Goal: Share content

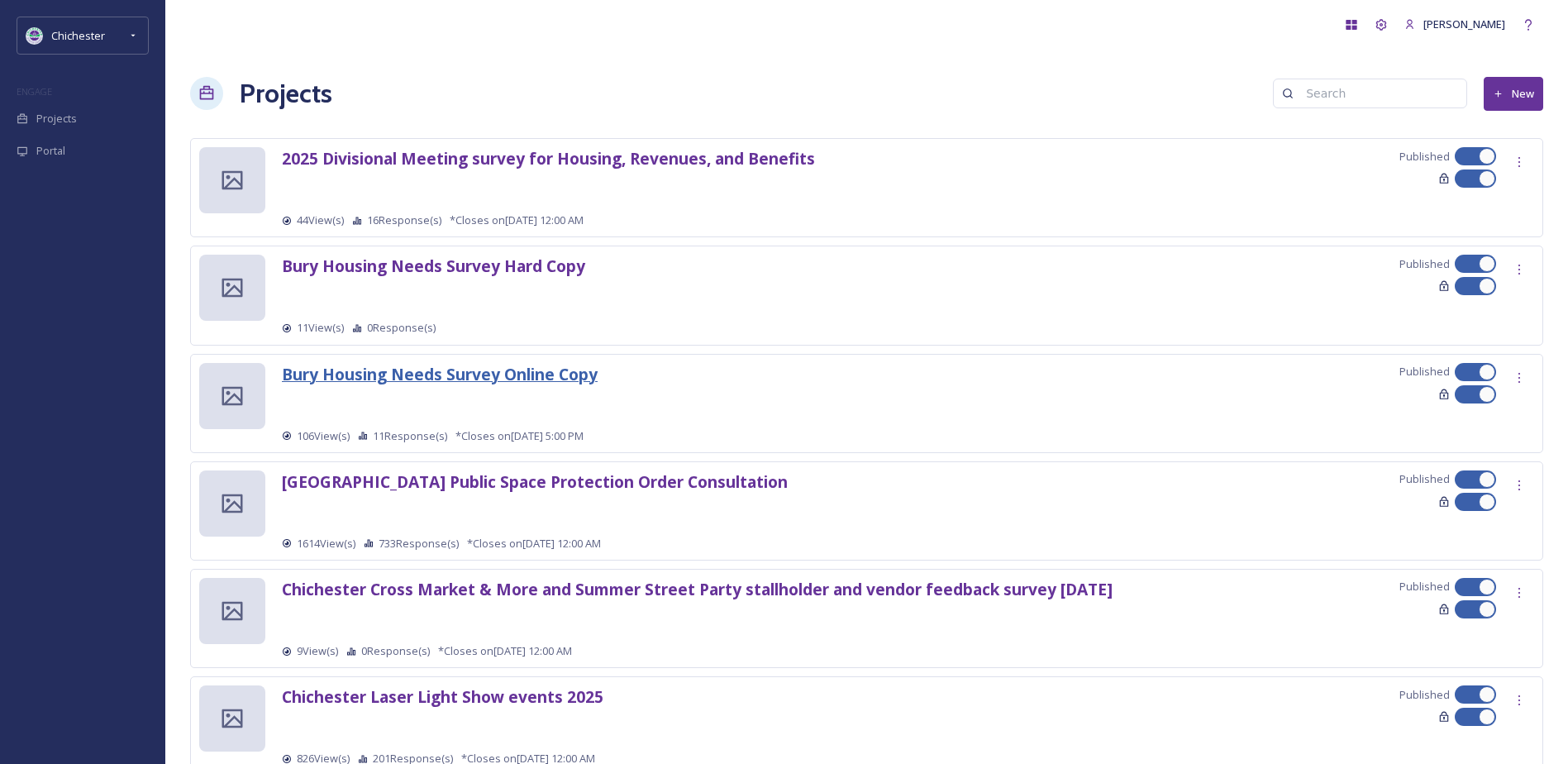
click at [545, 381] on strong "Bury Housing Needs Survey Online Copy" at bounding box center [439, 374] width 316 height 23
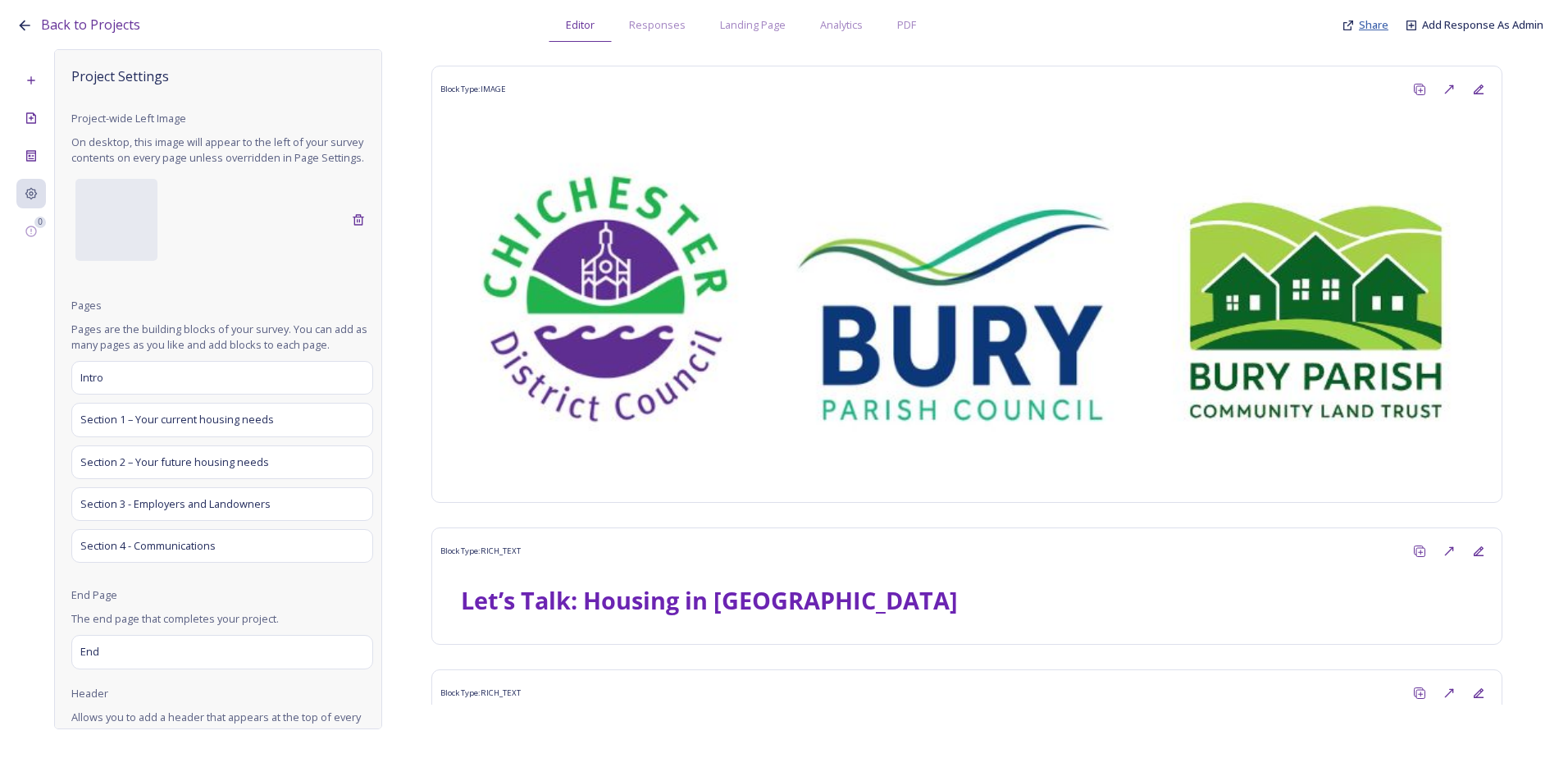
click at [1370, 18] on span "Share" at bounding box center [1373, 24] width 29 height 15
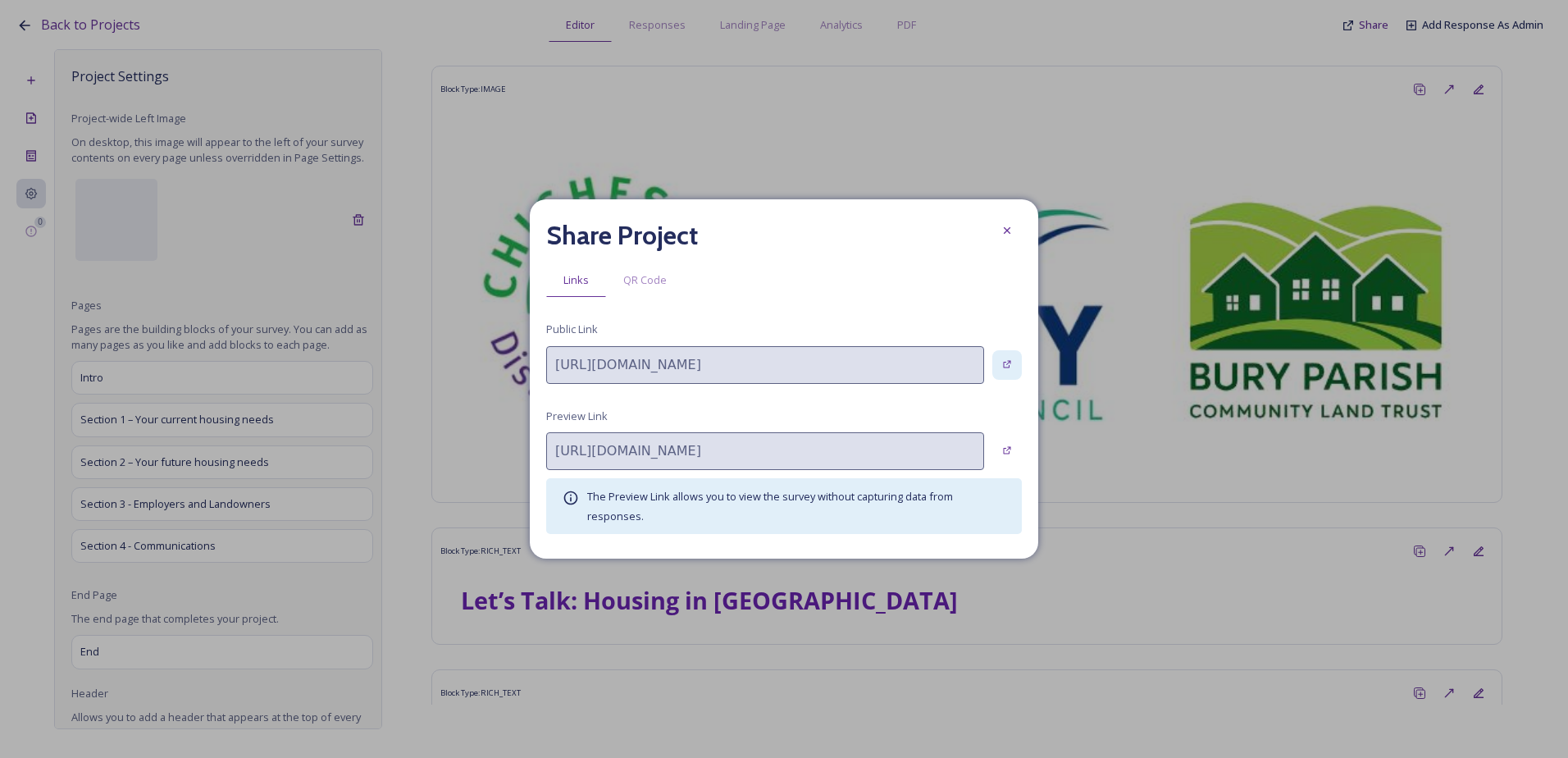
click at [1004, 369] on icon at bounding box center [1007, 364] width 10 height 10
click at [1008, 234] on icon at bounding box center [1007, 230] width 13 height 13
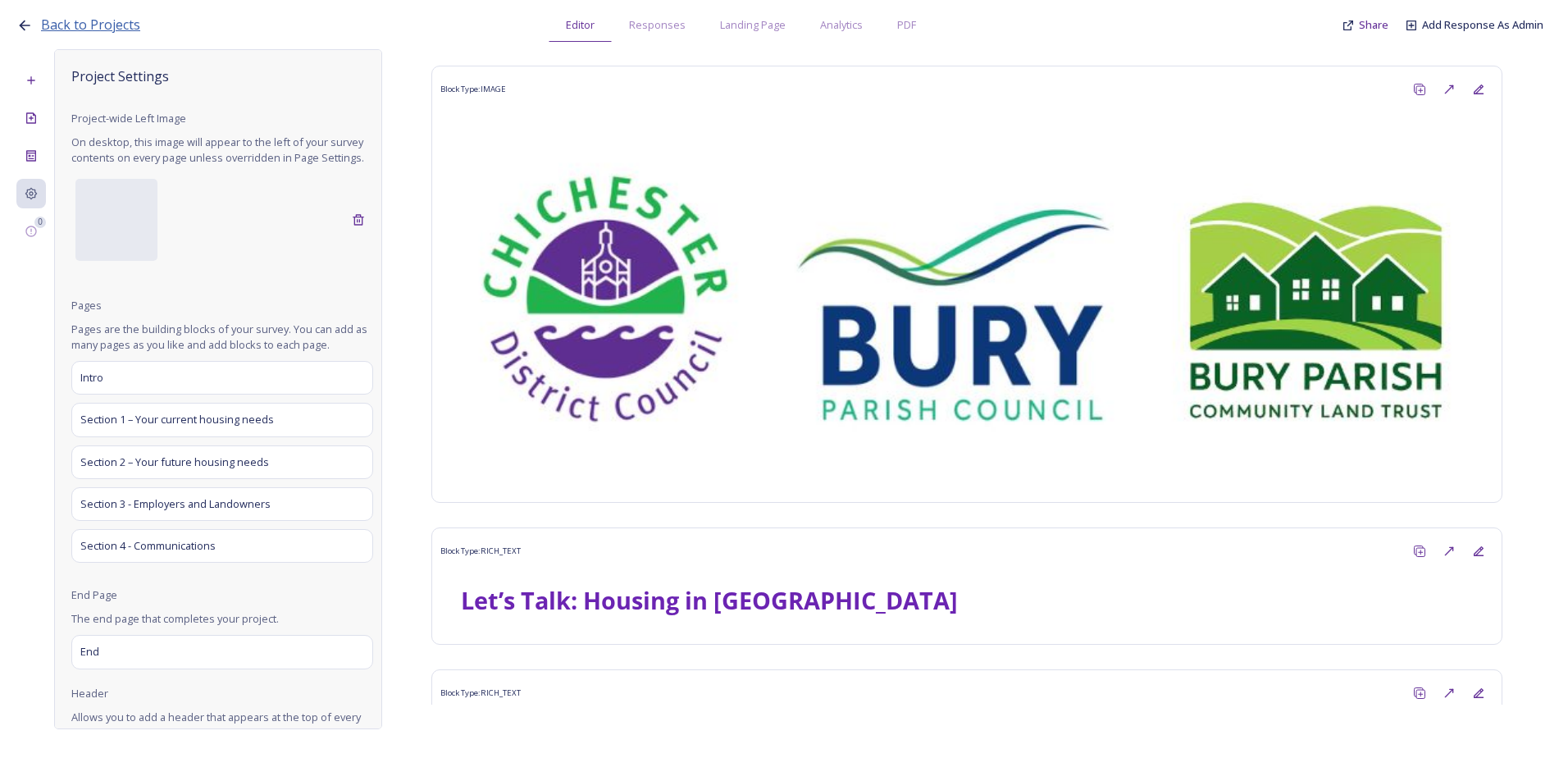
click at [116, 24] on span "Back to Projects" at bounding box center [91, 24] width 100 height 18
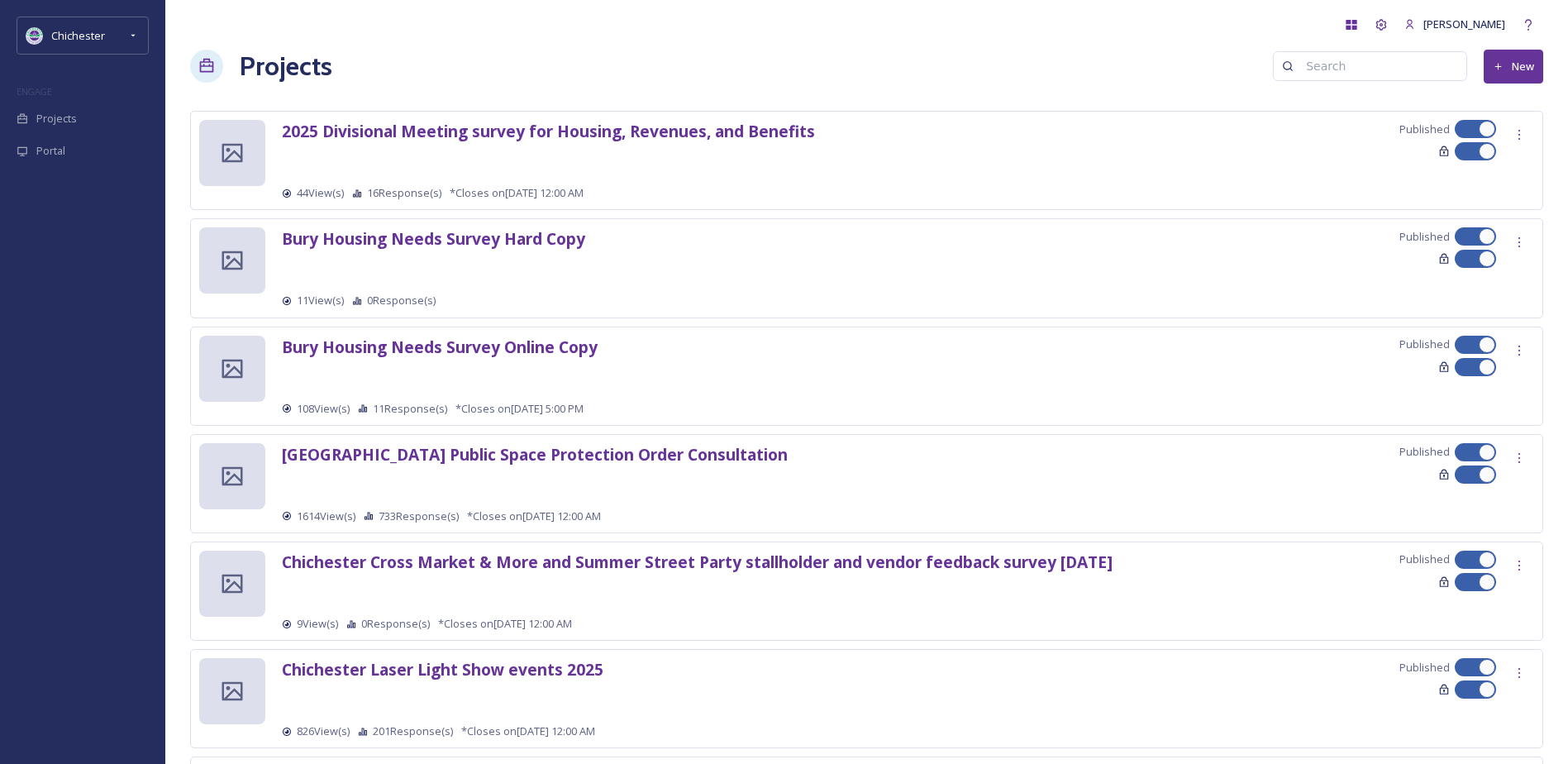
scroll to position [35, 0]
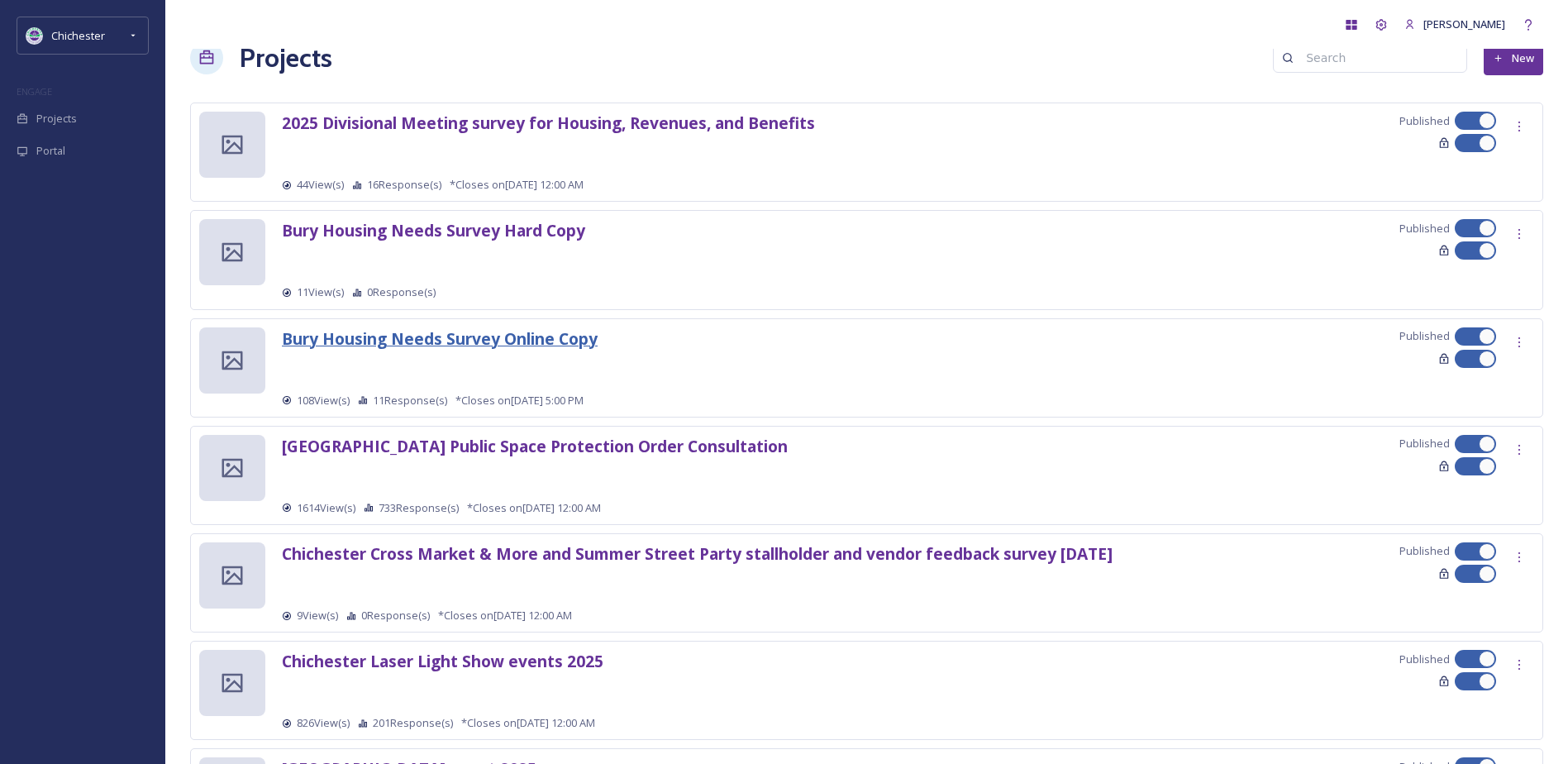
click at [470, 341] on strong "Bury Housing Needs Survey Online Copy" at bounding box center [439, 338] width 316 height 23
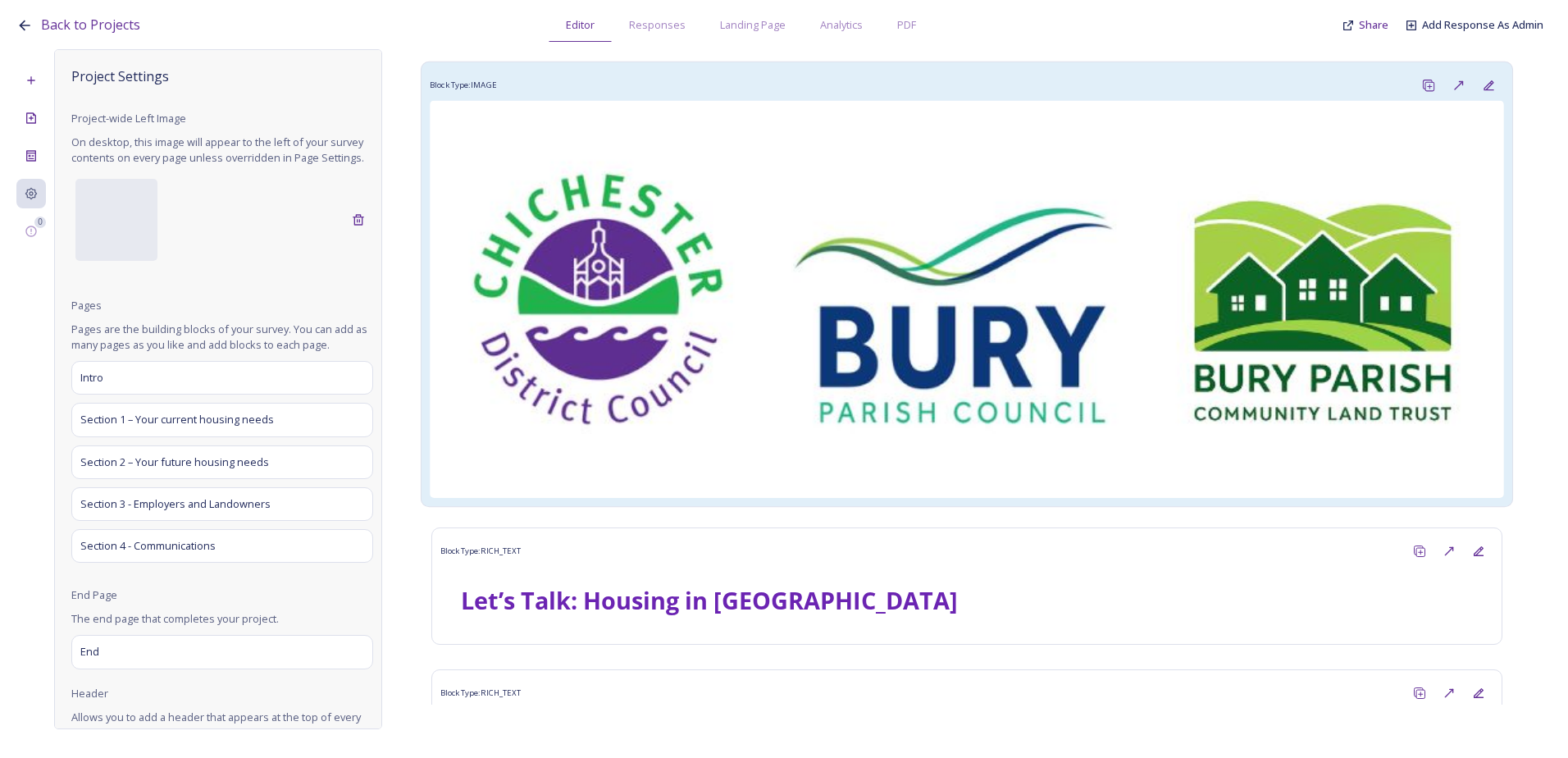
scroll to position [246, 0]
